Goal: Task Accomplishment & Management: Complete application form

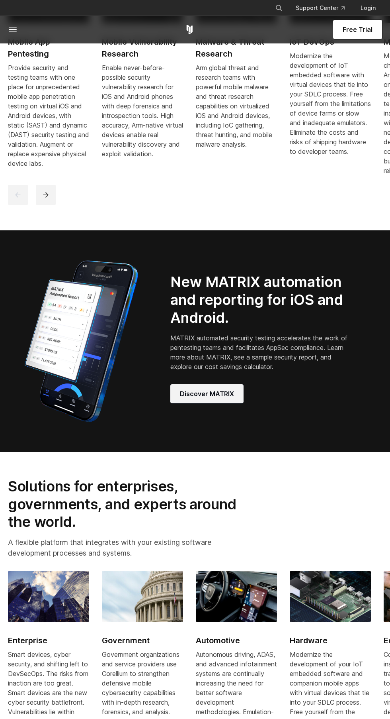
click at [198, 403] on link "Discover MATRIX" at bounding box center [206, 393] width 73 height 19
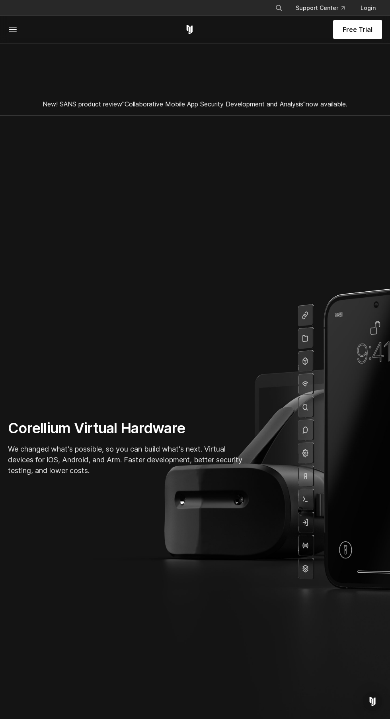
click at [293, 102] on link ""Collaborative Mobile App Security Development and Analysis"" at bounding box center [214, 104] width 184 height 8
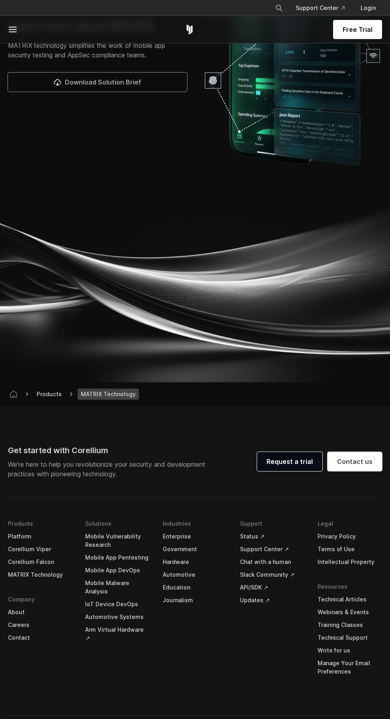
scroll to position [3190, 0]
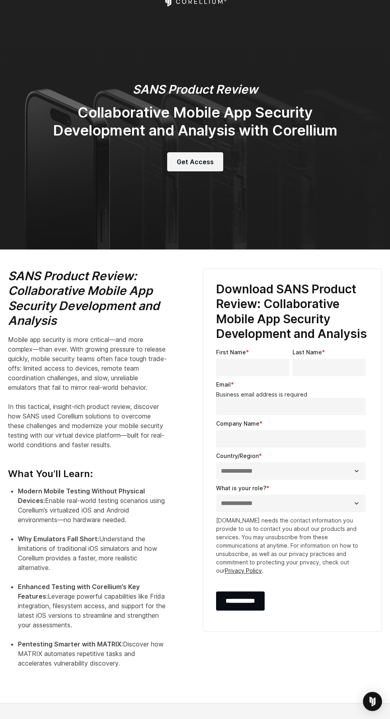
click at [206, 158] on span "Get Access" at bounding box center [195, 162] width 37 height 10
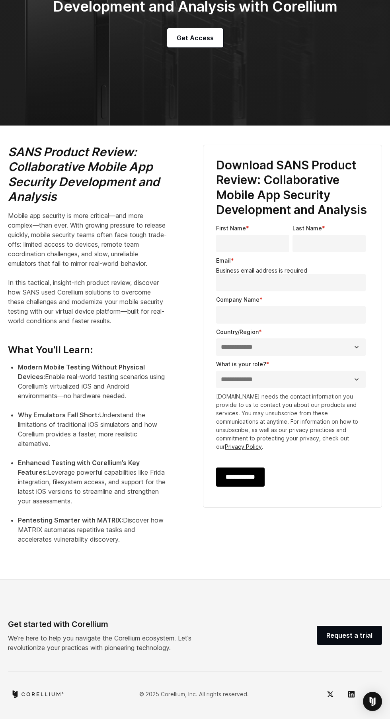
click at [265, 486] on input "**********" at bounding box center [240, 476] width 49 height 19
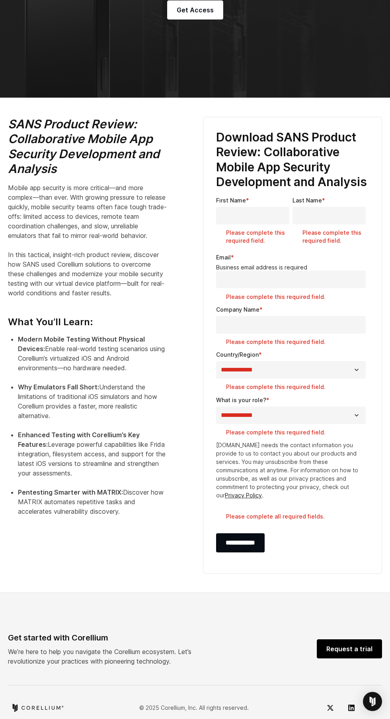
click at [354, 658] on link "Request a trial" at bounding box center [349, 648] width 65 height 19
